Goal: Communication & Community: Share content

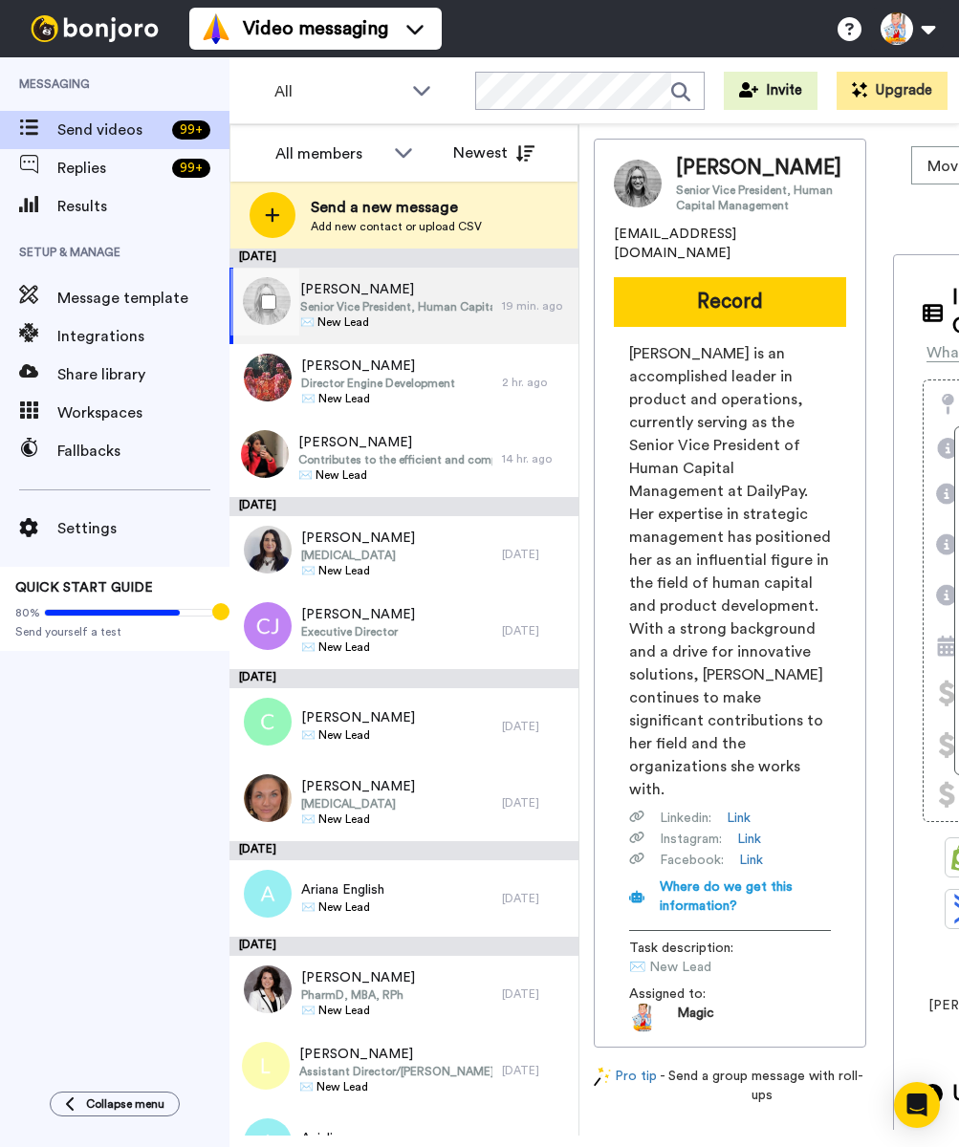
click at [424, 305] on span "Senior Vice President, Human Capital Management" at bounding box center [396, 306] width 192 height 15
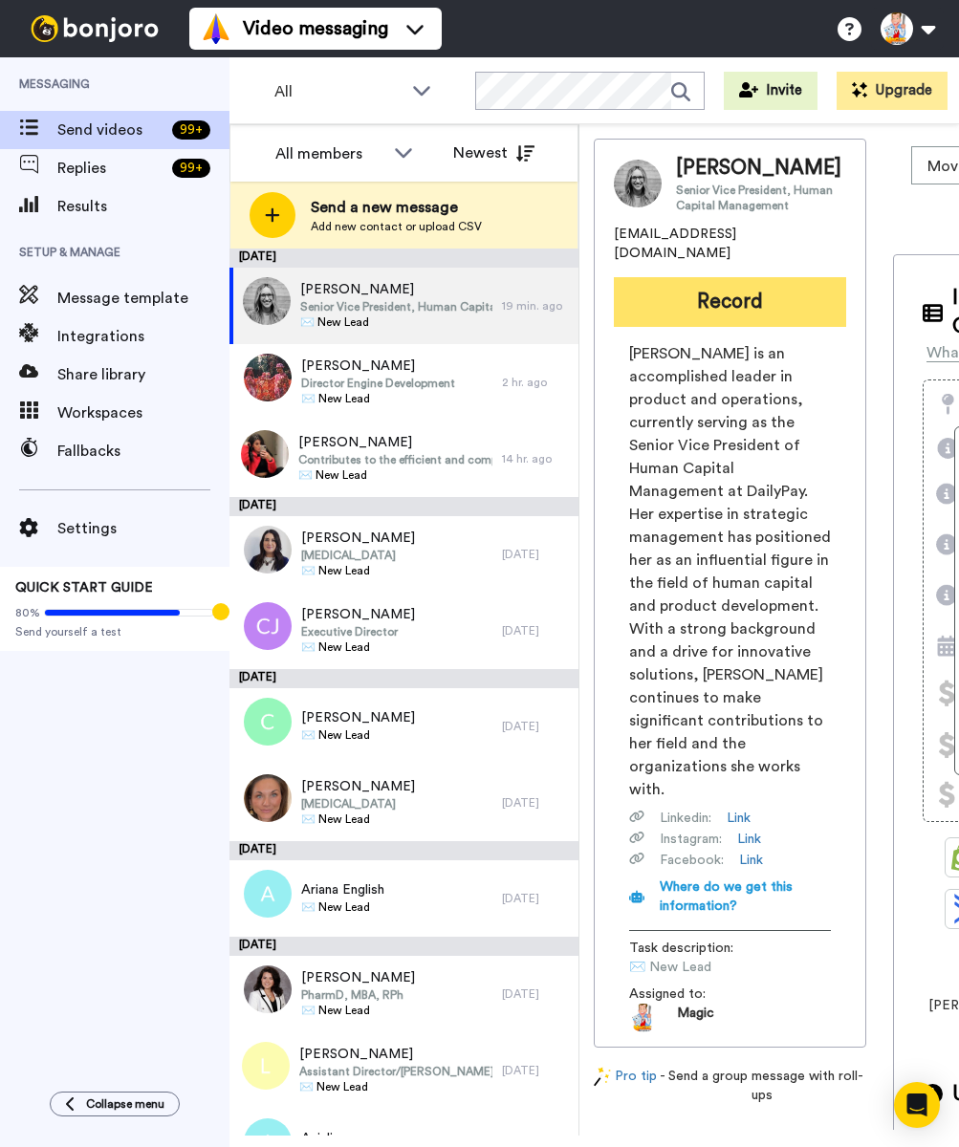
click at [667, 301] on button "Record" at bounding box center [730, 302] width 232 height 50
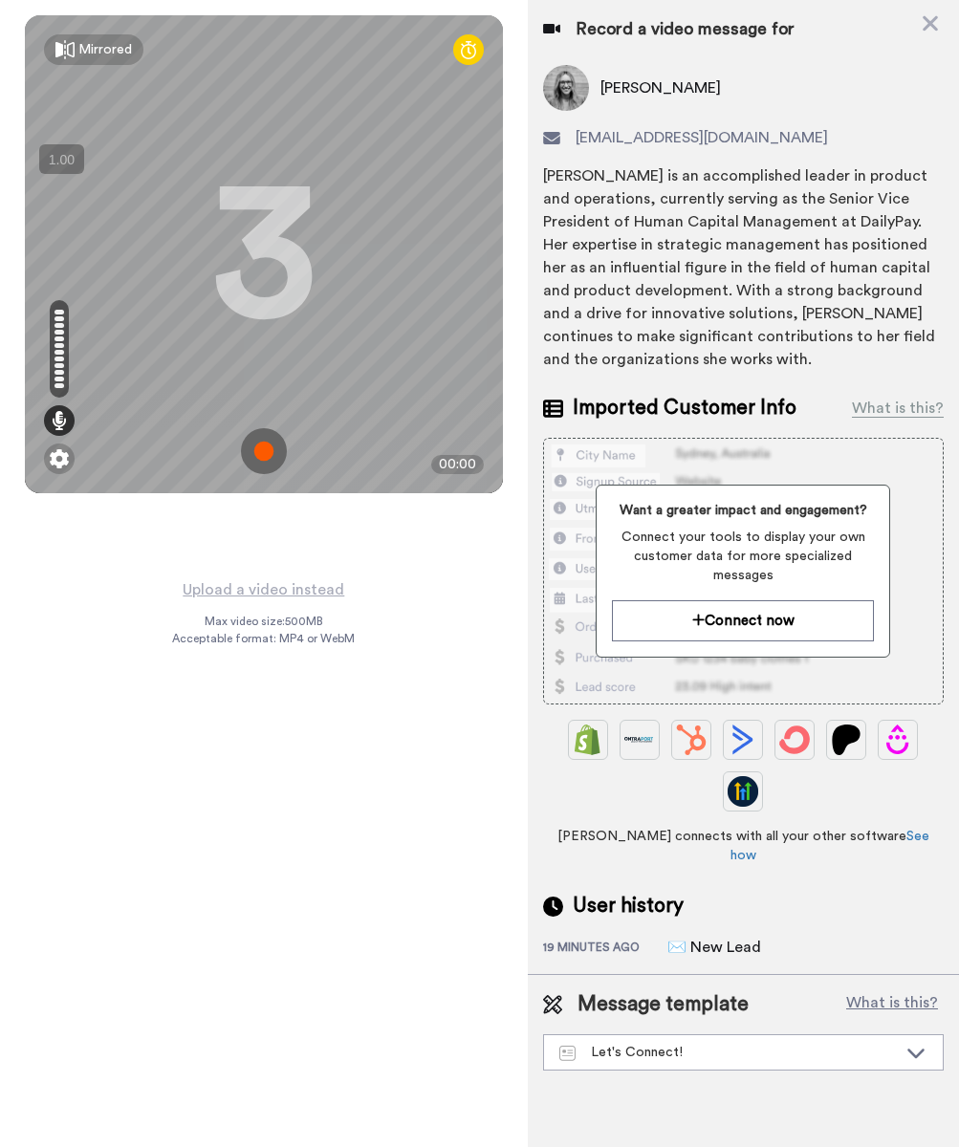
click at [259, 448] on img at bounding box center [264, 451] width 46 height 46
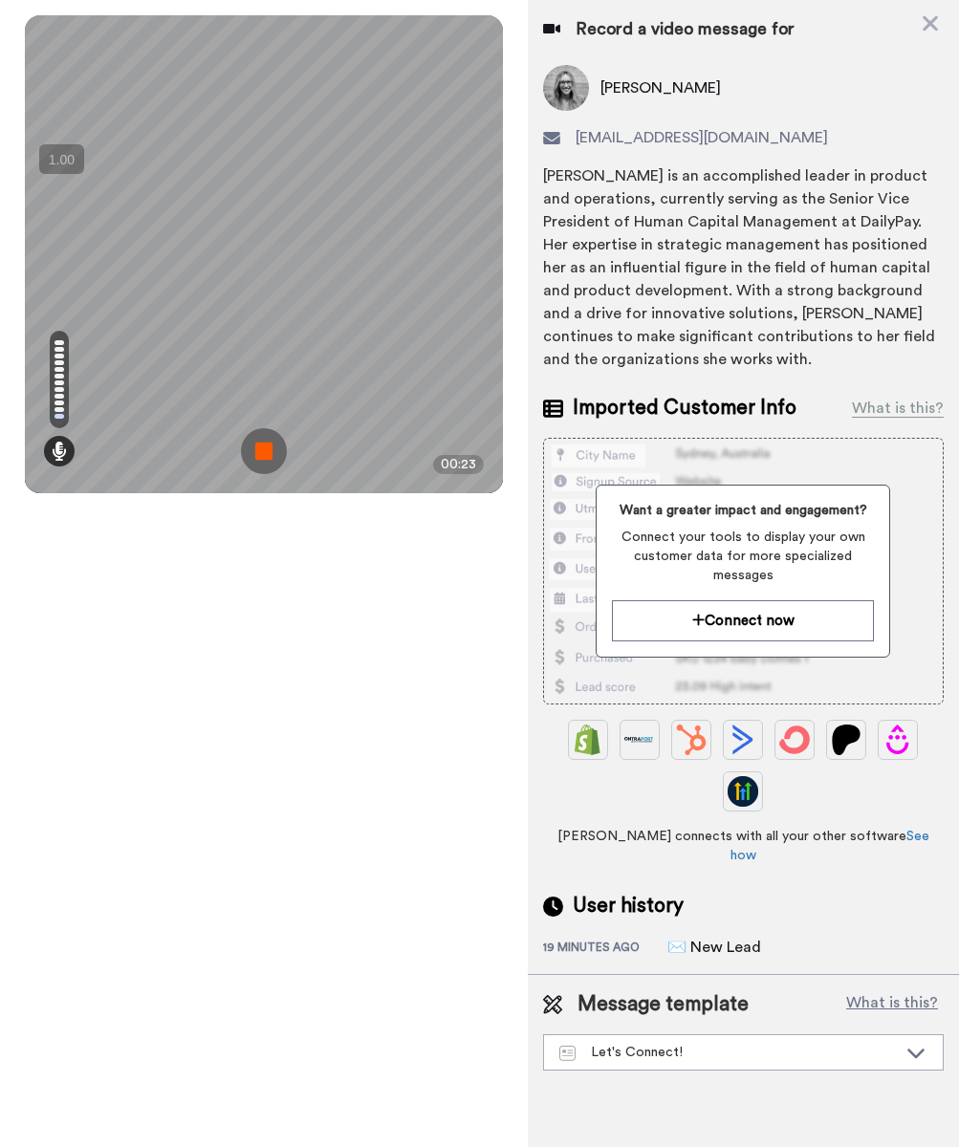
click at [259, 448] on img at bounding box center [264, 451] width 46 height 46
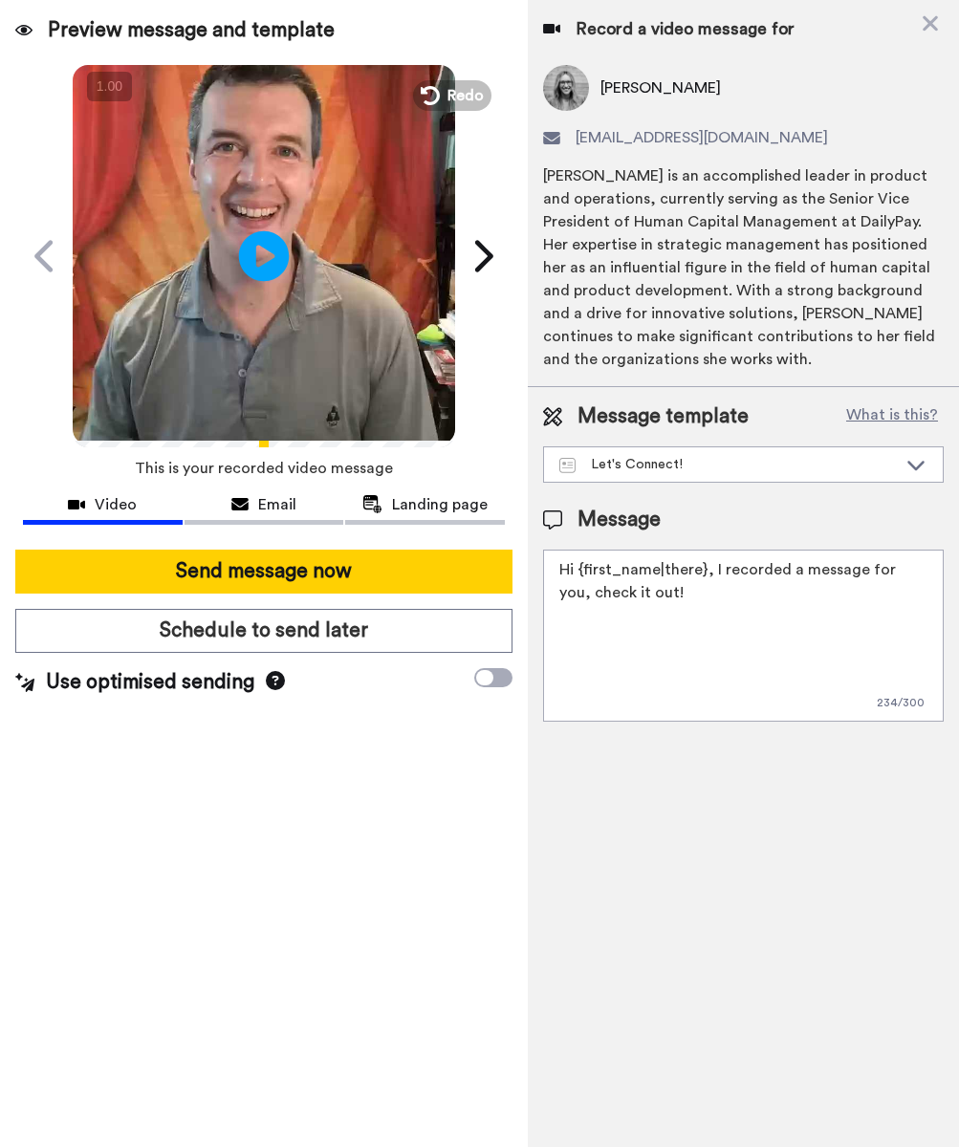
click at [272, 252] on icon at bounding box center [264, 255] width 51 height 51
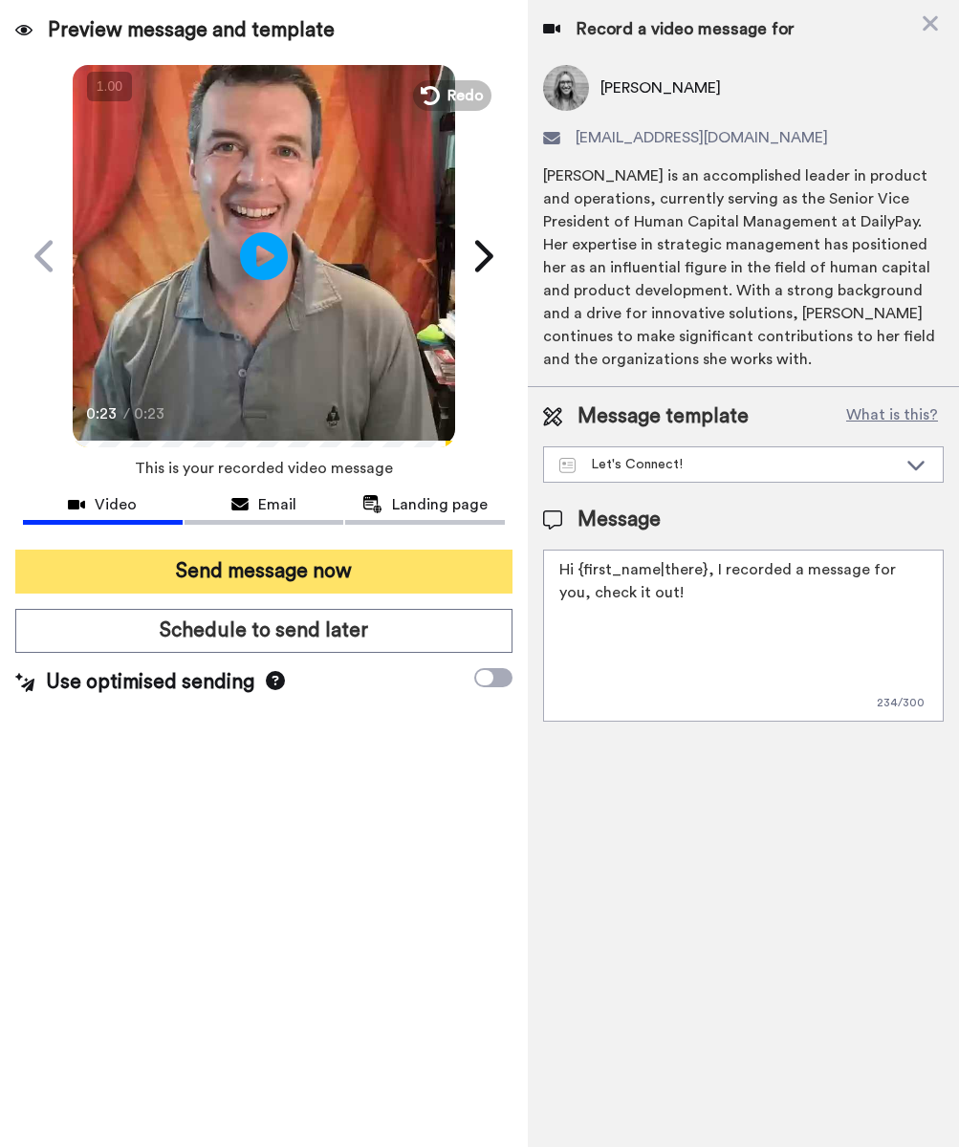
click at [384, 572] on button "Send message now" at bounding box center [263, 572] width 497 height 44
